Goal: Find specific page/section: Find specific page/section

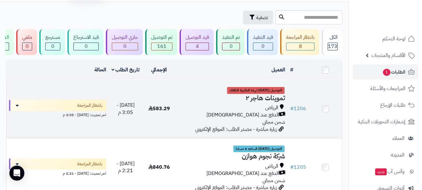
scroll to position [31, 0]
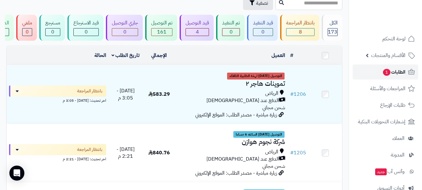
click at [375, 68] on link "الطلبات 1" at bounding box center [386, 71] width 66 height 15
